Goal: Task Accomplishment & Management: Manage account settings

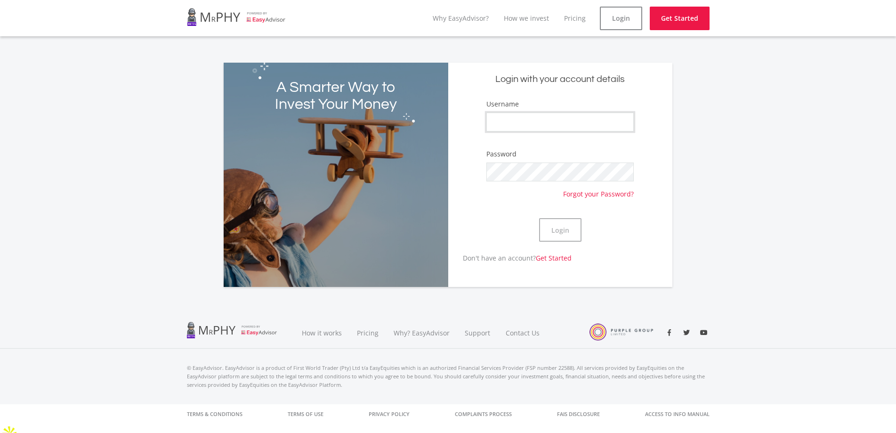
type input "hloni.fx"
click at [554, 226] on button "Login" at bounding box center [560, 230] width 42 height 24
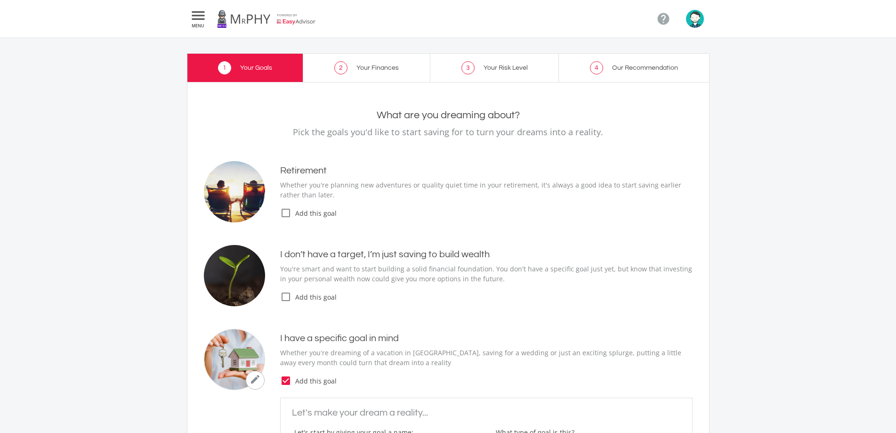
type input "1,000.00"
type input "300.00"
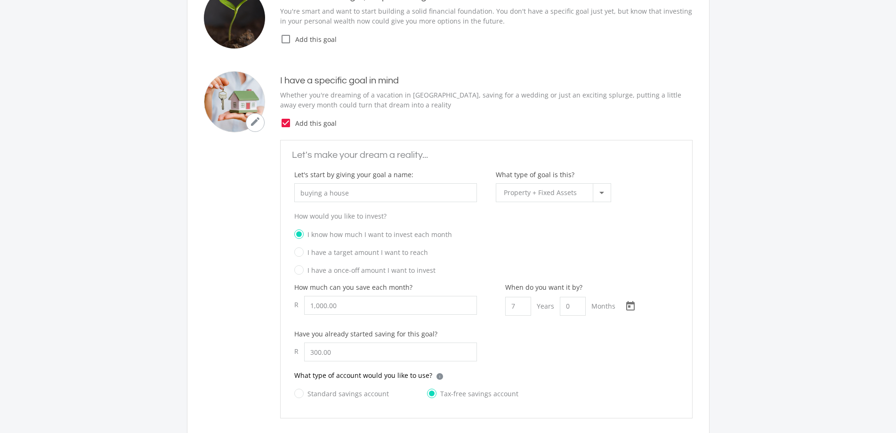
scroll to position [283, 0]
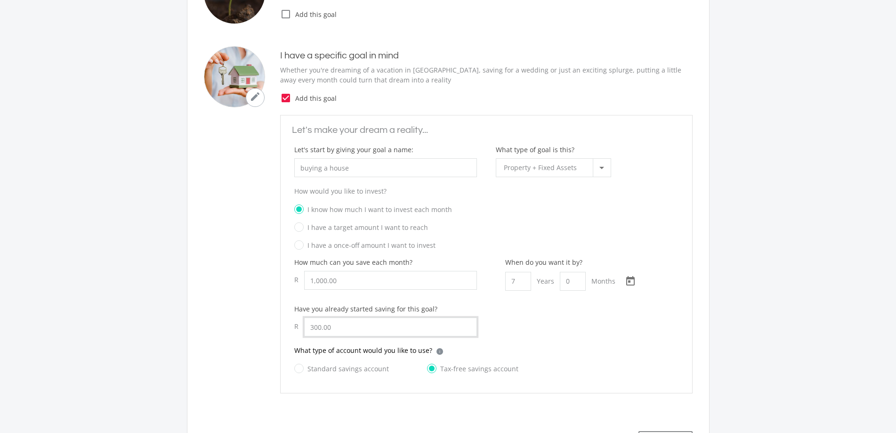
click at [371, 325] on input "300.00" at bounding box center [390, 326] width 173 height 19
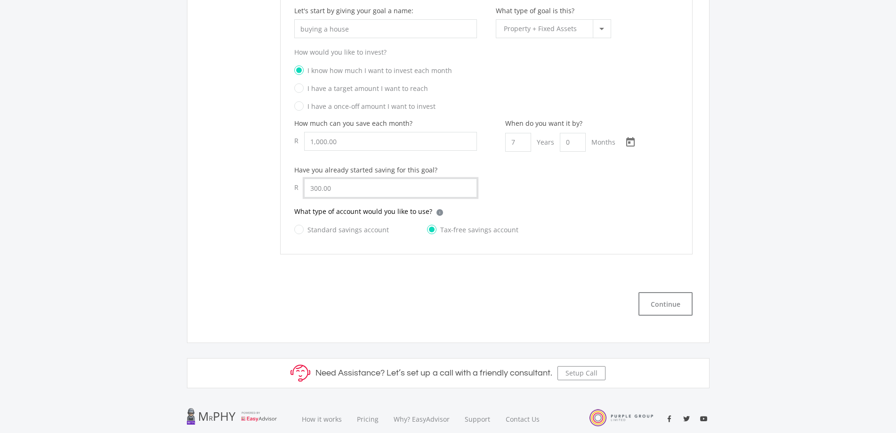
scroll to position [424, 0]
click at [337, 226] on label "Standard savings account" at bounding box center [341, 227] width 95 height 12
click at [337, 226] on input "Standard savings account" at bounding box center [332, 232] width 95 height 19
radio input "true"
radio input "false"
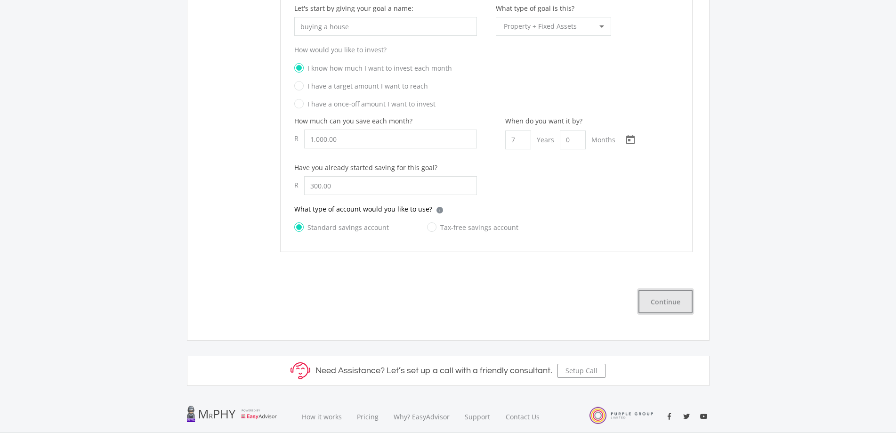
click at [658, 304] on button "Continue" at bounding box center [665, 302] width 54 height 24
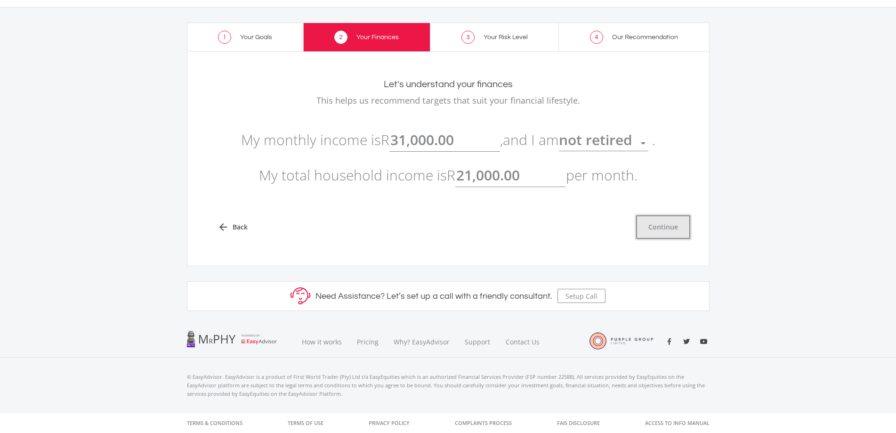
click at [682, 225] on button "Continue" at bounding box center [663, 227] width 54 height 24
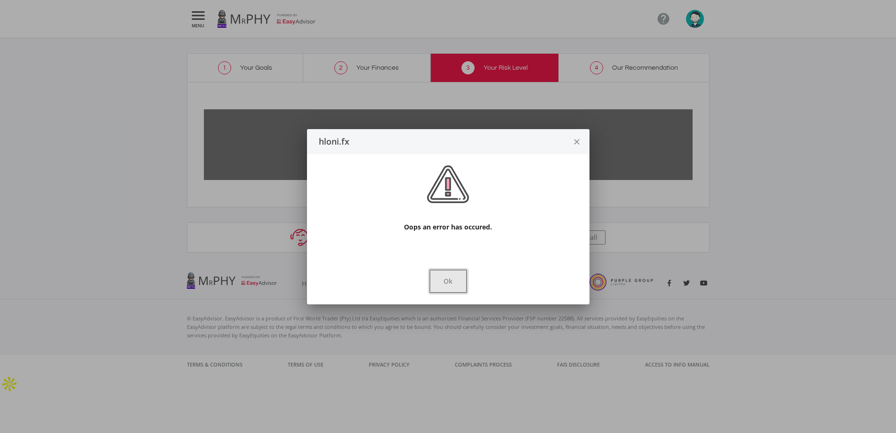
click at [464, 276] on button "Ok" at bounding box center [448, 281] width 38 height 24
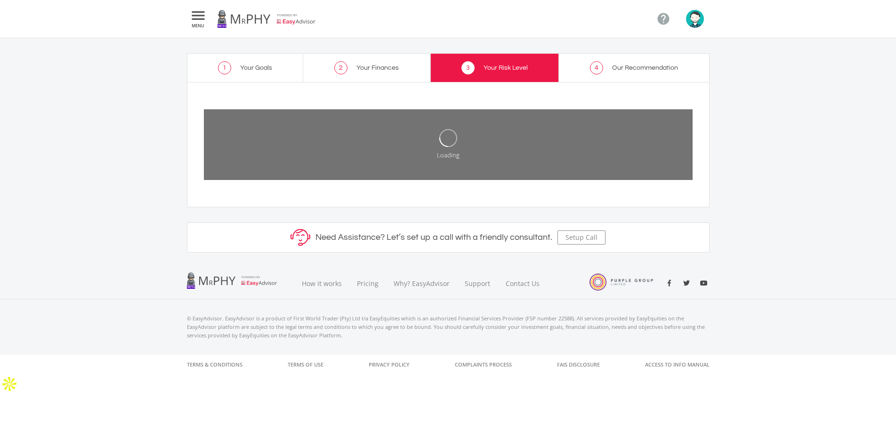
click at [194, 17] on icon "" at bounding box center [198, 15] width 17 height 11
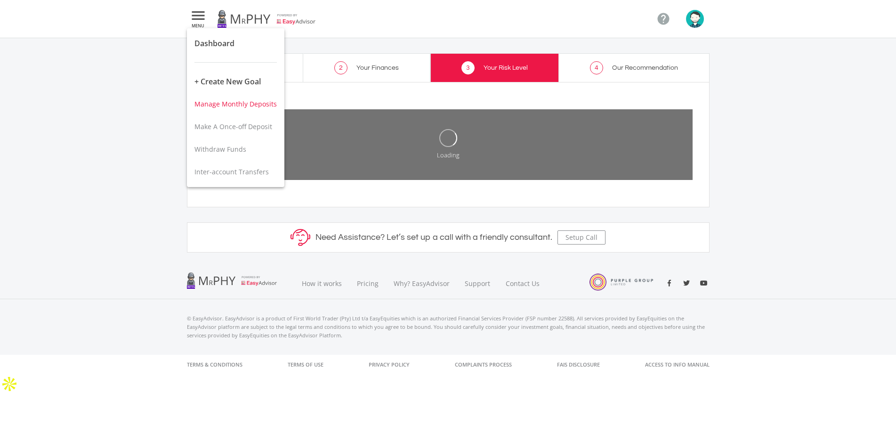
click at [257, 104] on span "Manage Monthly Deposits" at bounding box center [235, 103] width 82 height 9
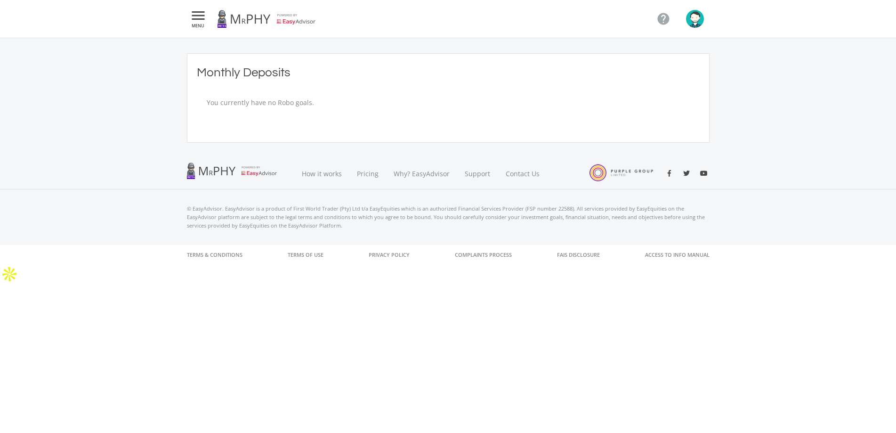
click at [202, 17] on icon "" at bounding box center [198, 15] width 17 height 11
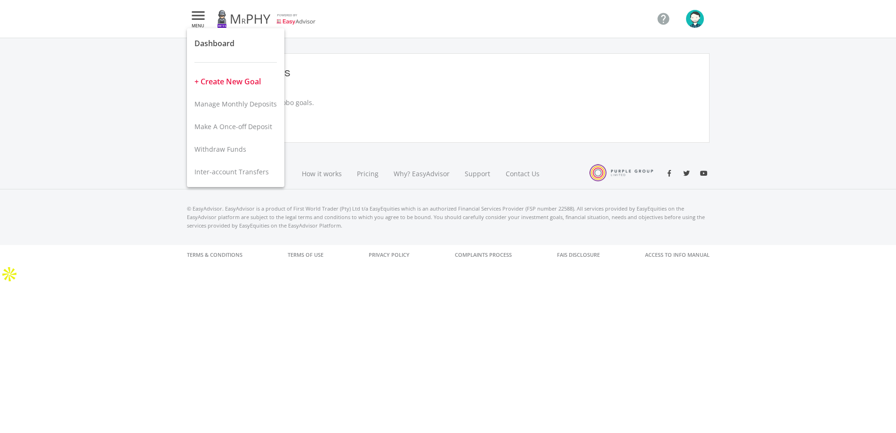
click at [229, 77] on button "+ Create New Goal" at bounding box center [235, 81] width 97 height 23
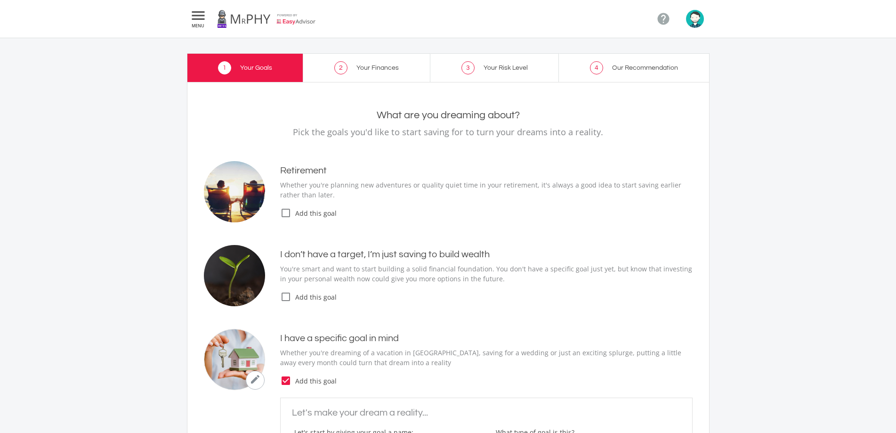
type input "1,000.00"
type input "300.00"
click at [197, 11] on icon "" at bounding box center [198, 15] width 17 height 11
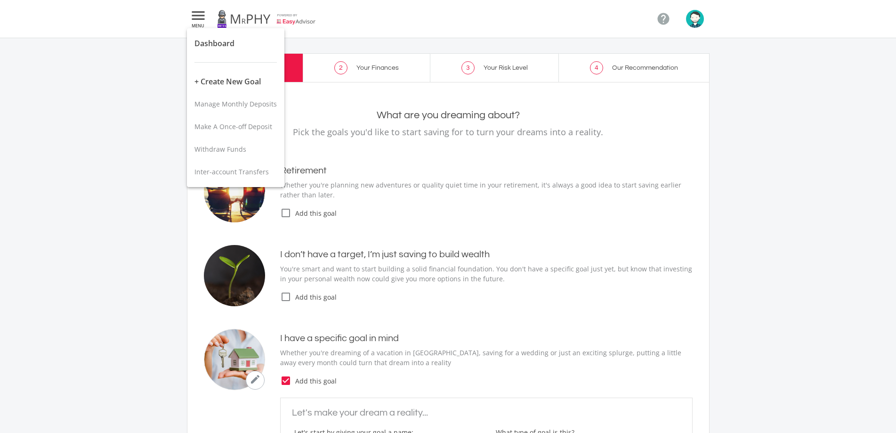
click at [751, 116] on div at bounding box center [448, 216] width 896 height 433
